Goal: Task Accomplishment & Management: Manage account settings

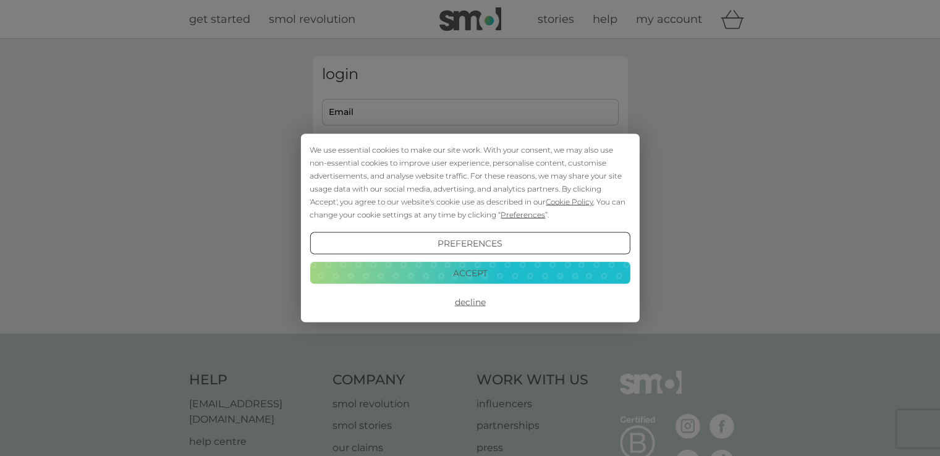
click at [471, 302] on button "Decline" at bounding box center [470, 302] width 320 height 22
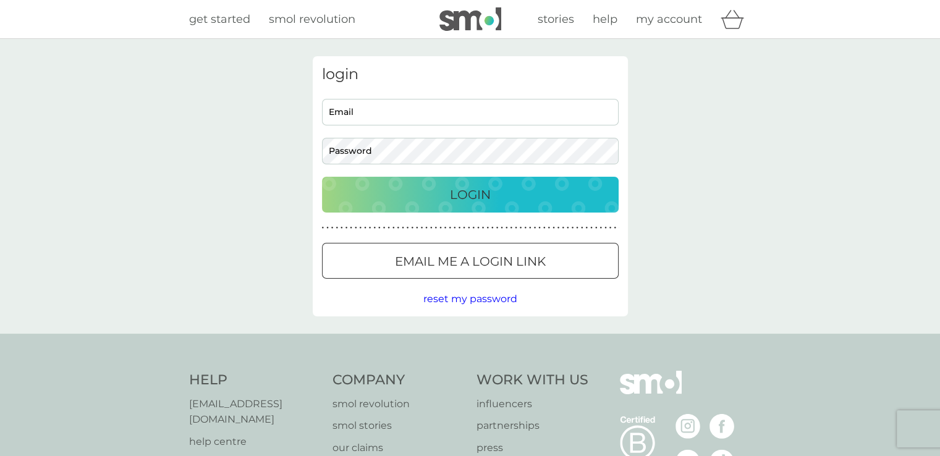
click at [382, 114] on input "Email" at bounding box center [470, 112] width 297 height 27
type input "kathrynhair@btinternet.com"
click at [470, 196] on p "Login" at bounding box center [470, 195] width 41 height 20
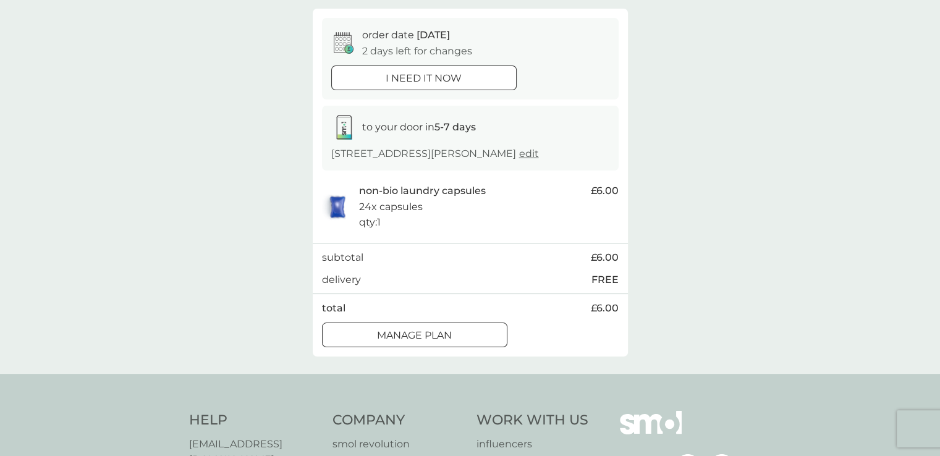
scroll to position [124, 0]
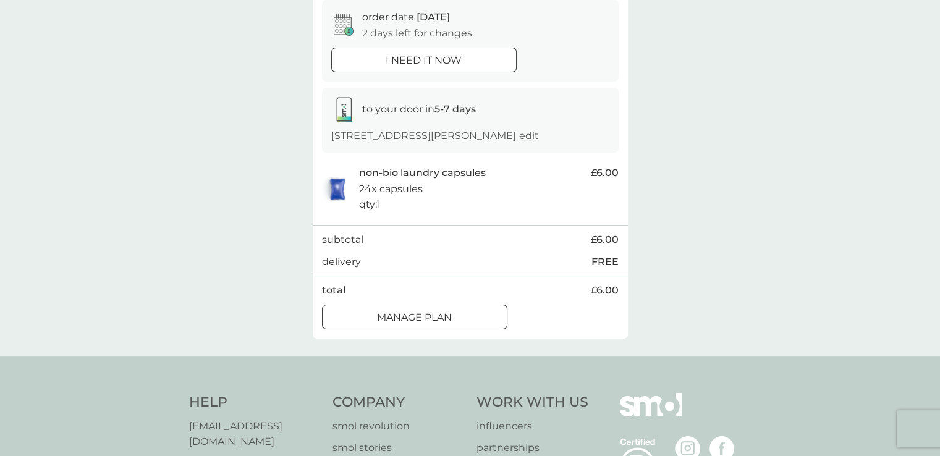
click at [430, 321] on div at bounding box center [415, 317] width 45 height 13
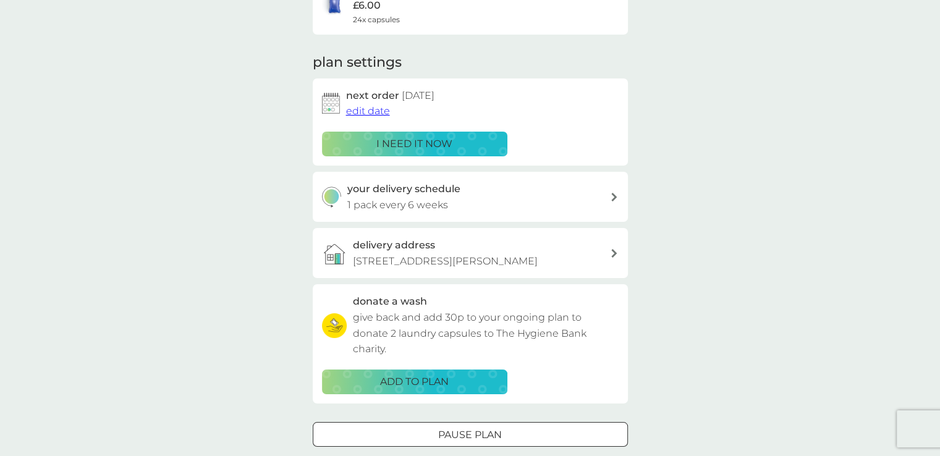
scroll to position [124, 0]
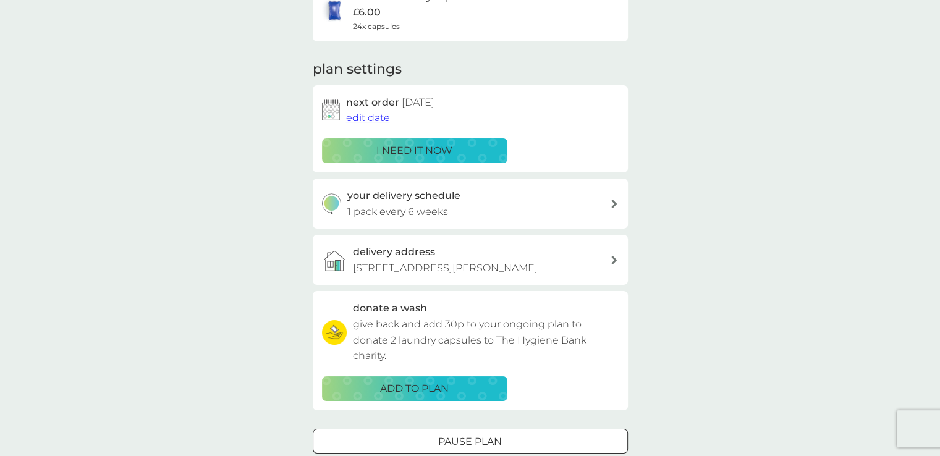
click at [370, 116] on span "edit date" at bounding box center [368, 118] width 44 height 12
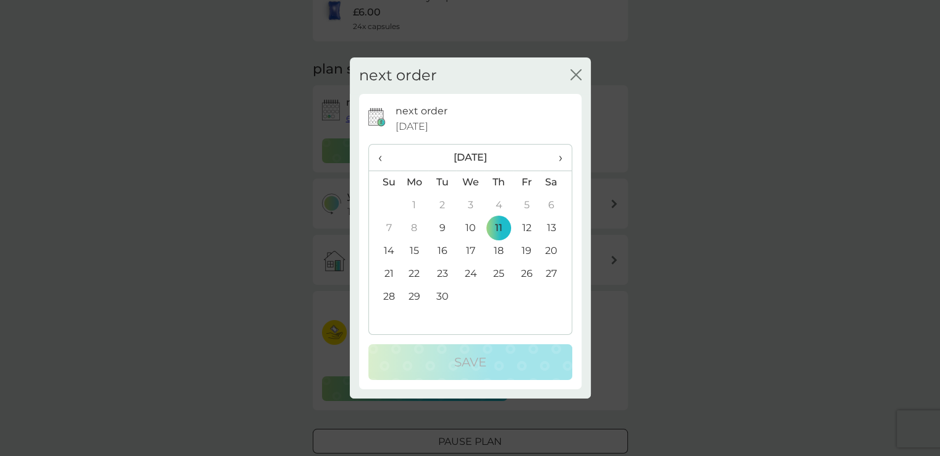
click at [558, 156] on span "›" at bounding box center [556, 158] width 12 height 26
click at [471, 201] on td "1" at bounding box center [470, 205] width 28 height 23
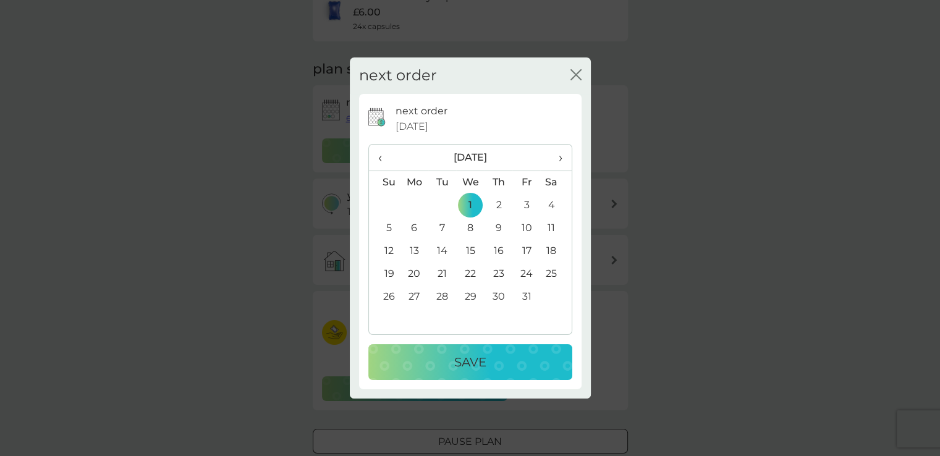
click at [471, 355] on p "Save" at bounding box center [470, 362] width 32 height 20
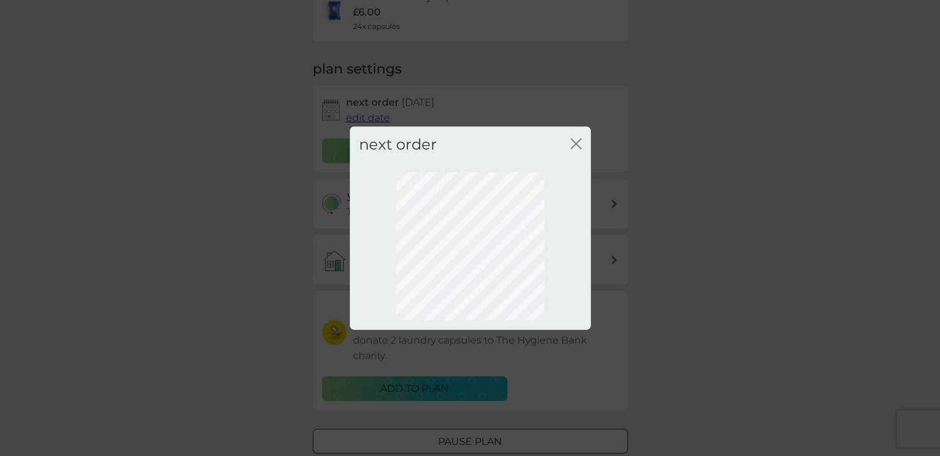
scroll to position [62, 0]
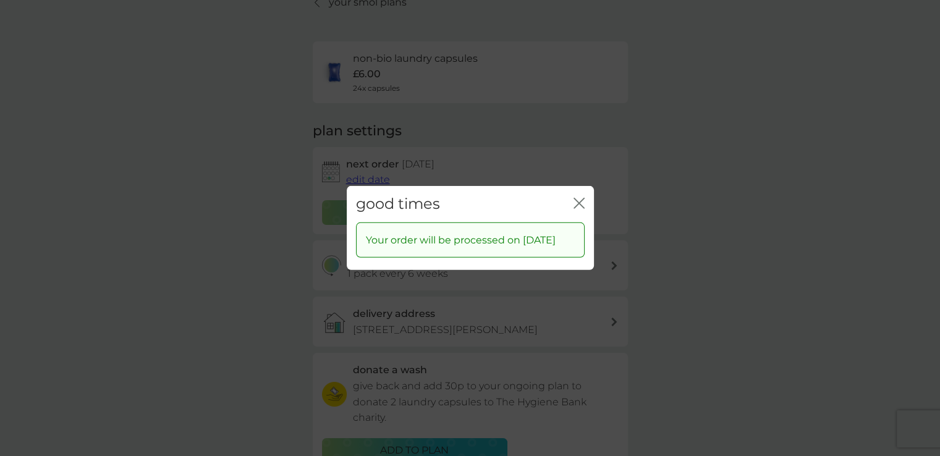
click at [577, 198] on icon "close" at bounding box center [579, 203] width 11 height 11
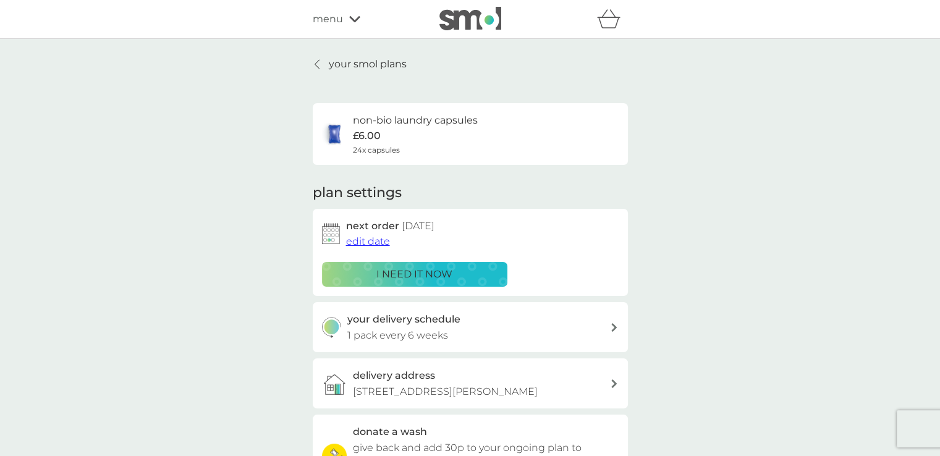
scroll to position [0, 0]
click at [364, 64] on p "your smol plans" at bounding box center [368, 64] width 78 height 16
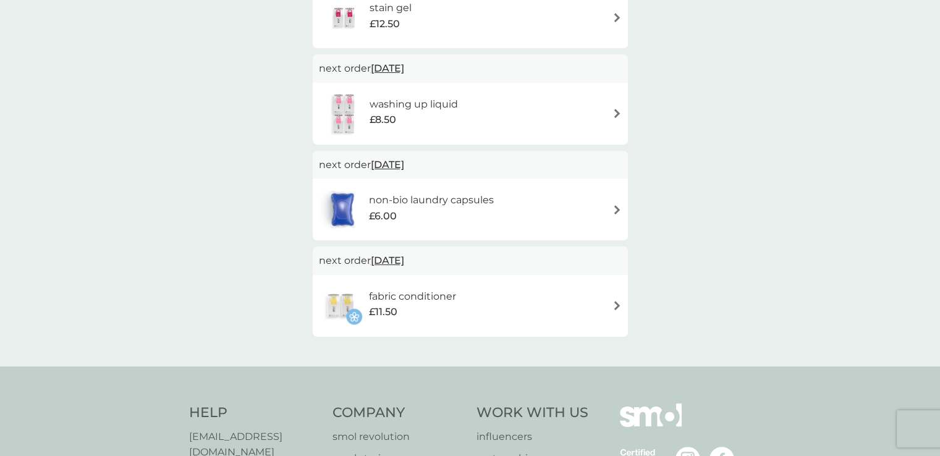
scroll to position [495, 0]
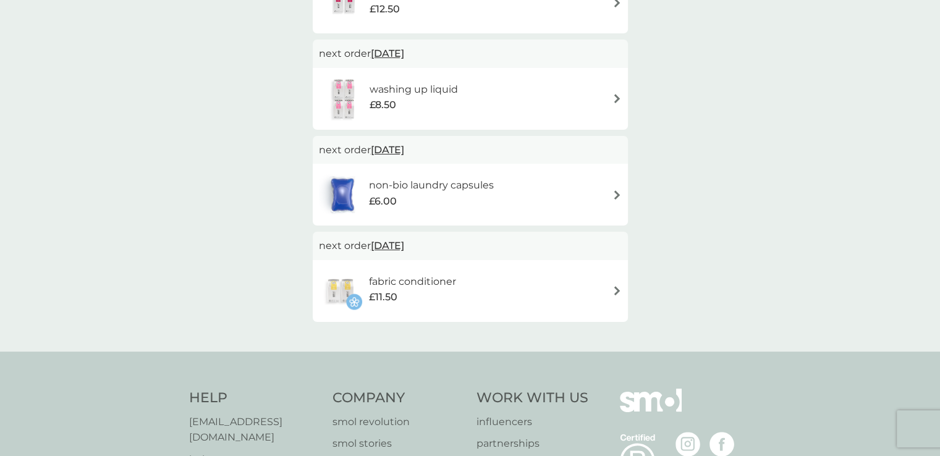
click at [390, 283] on h6 "fabric conditioner" at bounding box center [412, 282] width 87 height 16
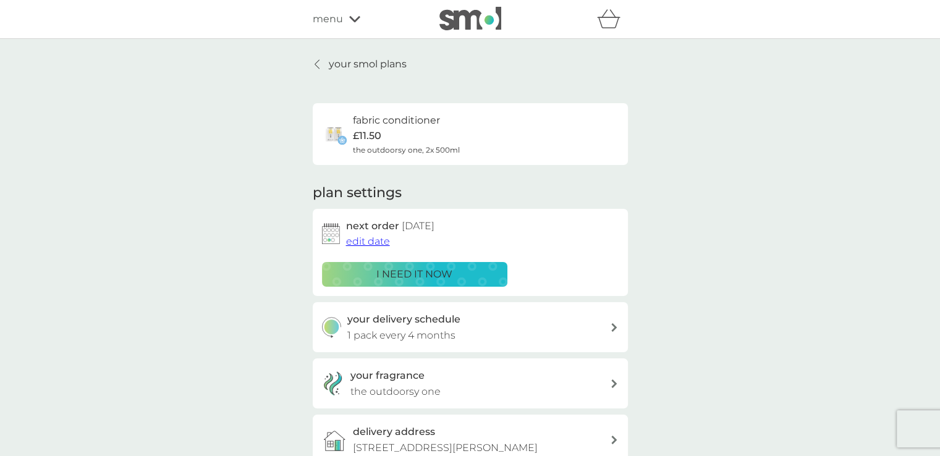
click at [348, 61] on p "your smol plans" at bounding box center [368, 64] width 78 height 16
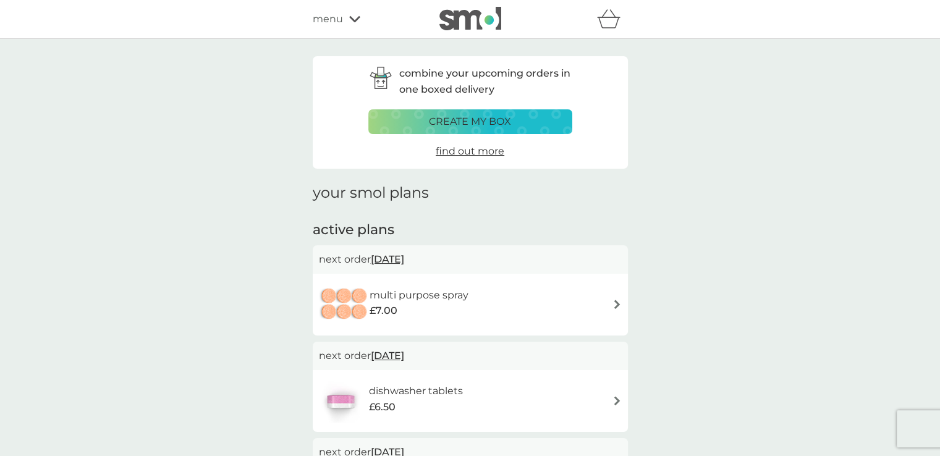
click at [392, 258] on span "[DATE]" at bounding box center [387, 259] width 33 height 24
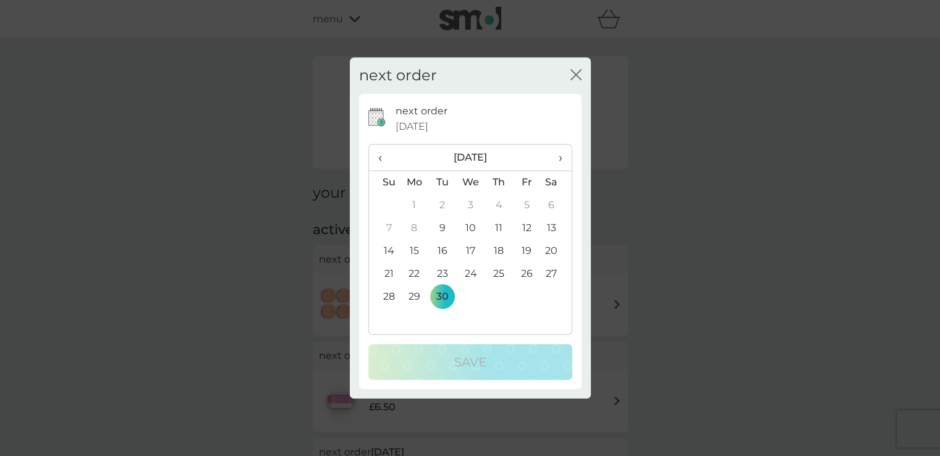
click at [558, 156] on span "›" at bounding box center [556, 158] width 12 height 26
click at [524, 294] on td "31" at bounding box center [527, 297] width 28 height 23
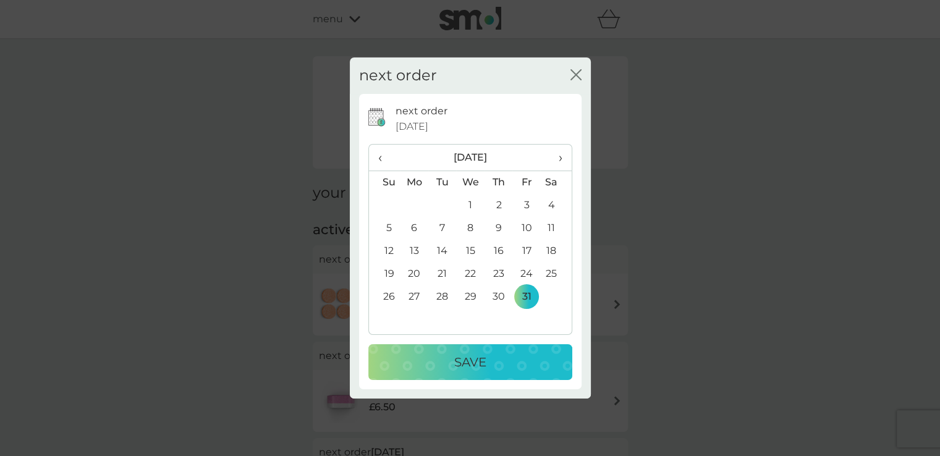
click at [471, 359] on p "Save" at bounding box center [470, 362] width 32 height 20
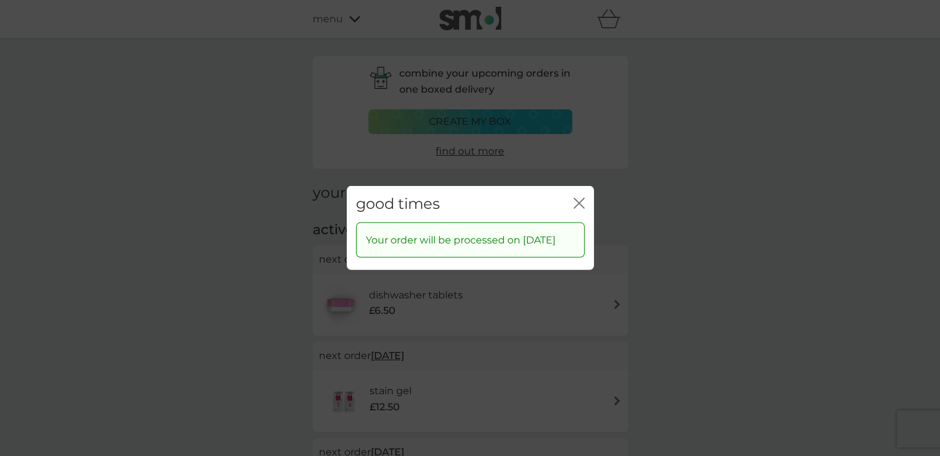
click at [581, 198] on icon "close" at bounding box center [581, 203] width 5 height 10
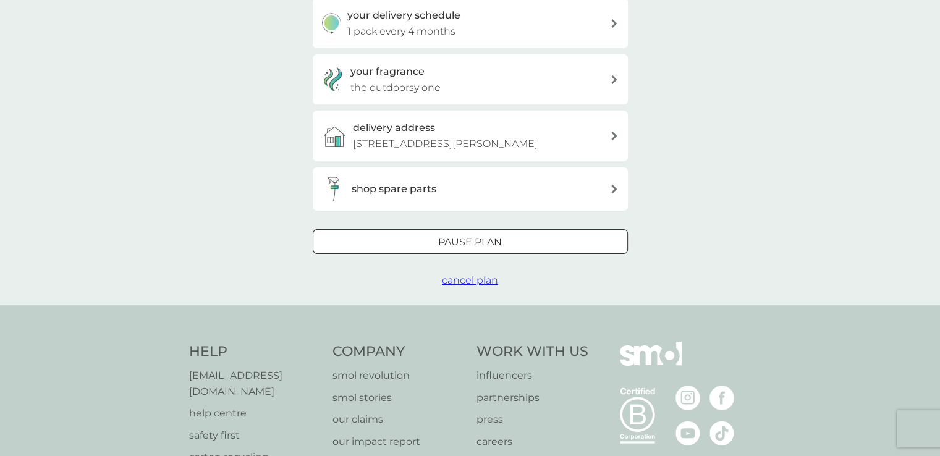
scroll to position [309, 0]
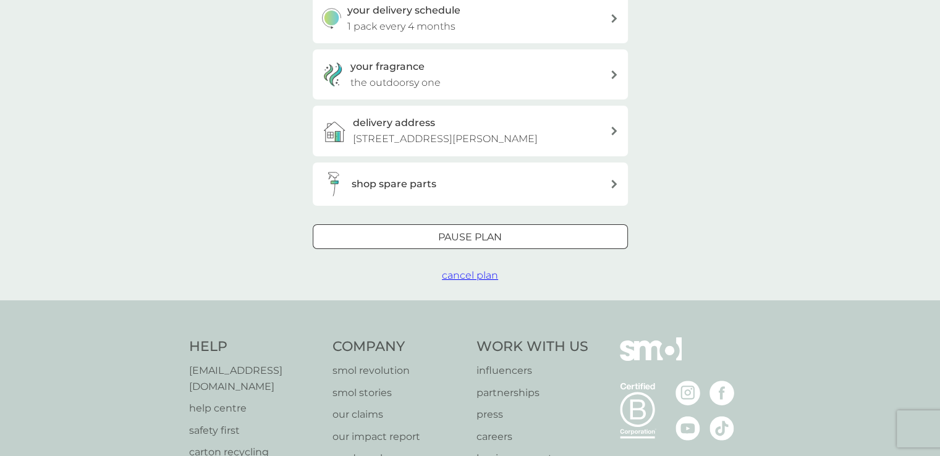
click at [448, 232] on div at bounding box center [470, 237] width 45 height 13
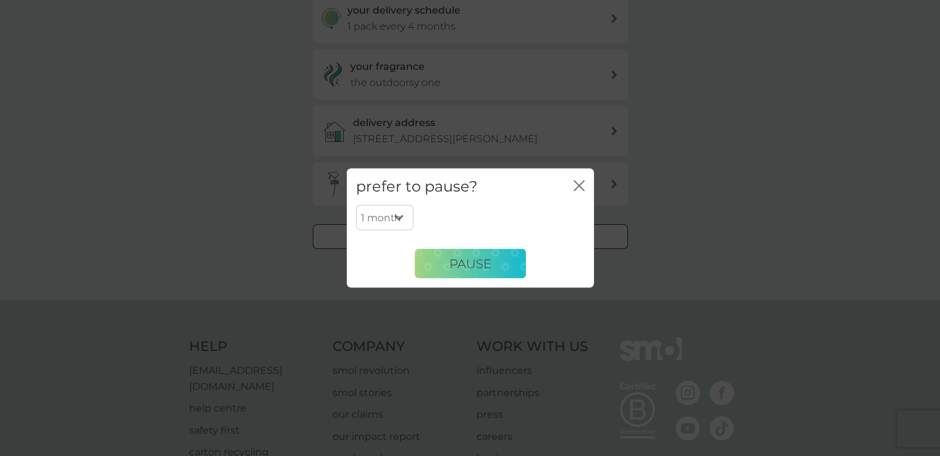
click at [398, 215] on select "1 month 2 months 3 months 4 months 5 months 6 months" at bounding box center [385, 218] width 58 height 26
select select "2"
click at [356, 205] on select "1 month 2 months 3 months 4 months 5 months 6 months" at bounding box center [385, 218] width 58 height 26
click at [467, 262] on span "Pause" at bounding box center [471, 263] width 42 height 15
